Goal: Task Accomplishment & Management: Manage account settings

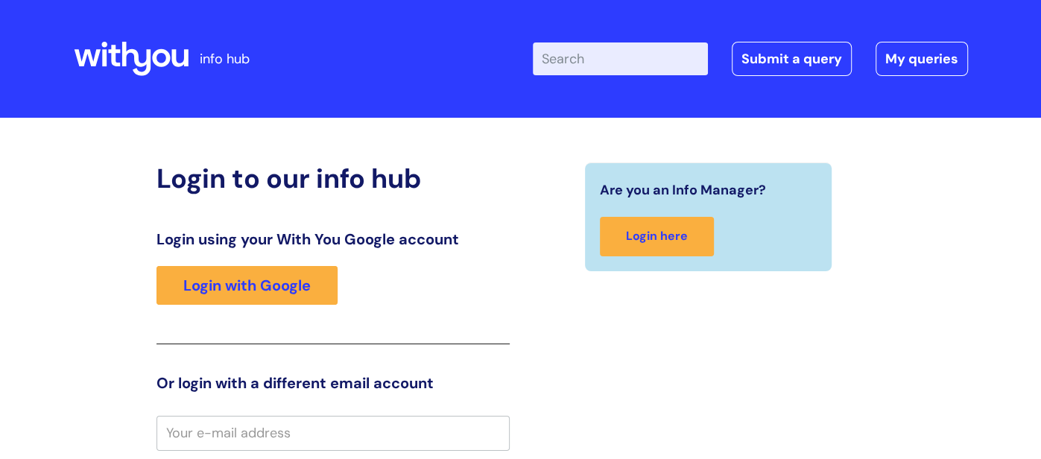
click at [214, 440] on input "email" at bounding box center [332, 433] width 353 height 34
click at [214, 440] on input "S" at bounding box center [332, 433] width 353 height 34
click at [411, 439] on input "[PERSON_NAME][EMAIL_ADDRESS][PERSON_NAME][DOMAIN_NAME]" at bounding box center [332, 433] width 353 height 34
type input "[PERSON_NAME][EMAIL_ADDRESS][PERSON_NAME][DOMAIN_NAME]"
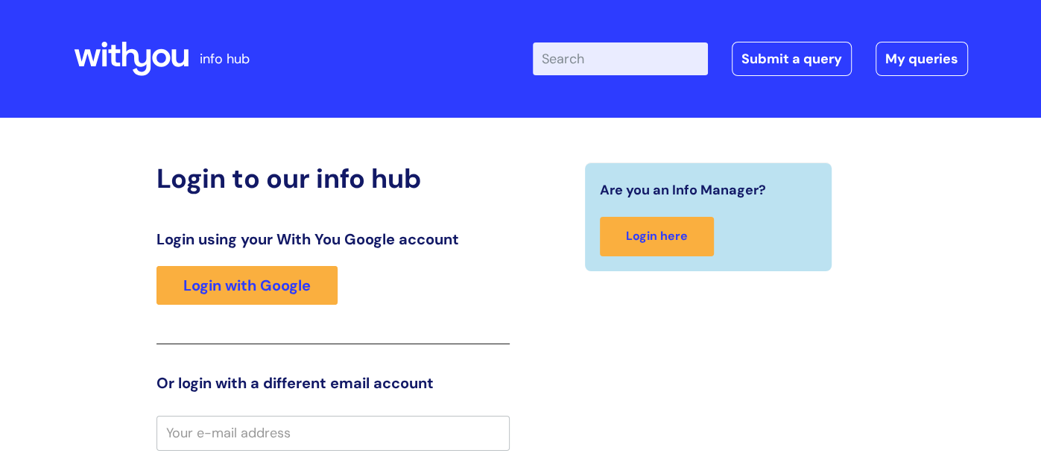
click at [232, 433] on input "email" at bounding box center [332, 433] width 353 height 34
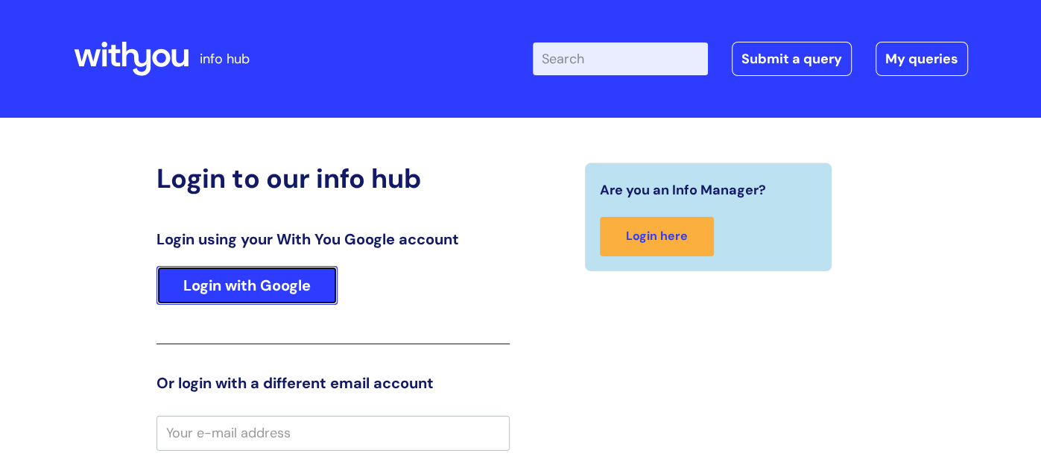
click at [264, 268] on link "Login with Google" at bounding box center [246, 285] width 181 height 39
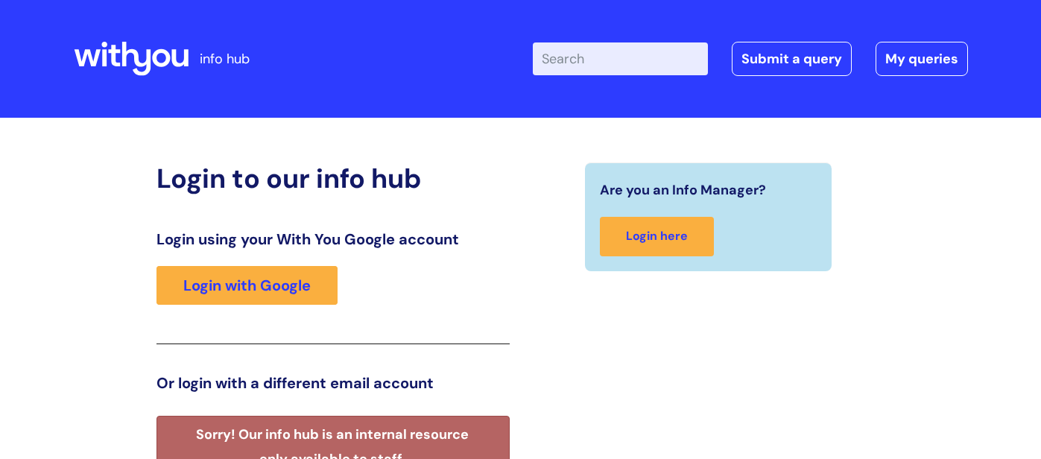
scroll to position [328, 0]
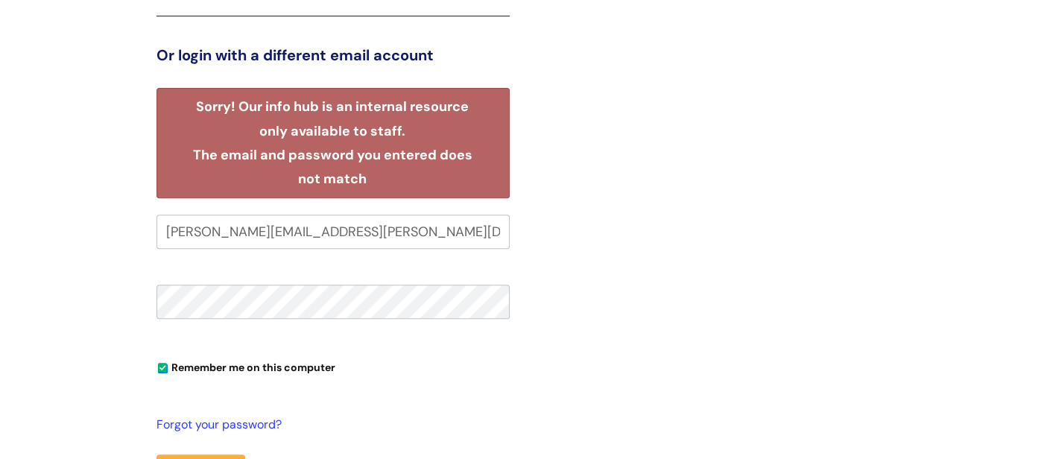
click at [1016, 92] on div "Login to our info hub Login using your With You Google account Login with Googl…" at bounding box center [520, 207] width 1041 height 835
